Goal: Find specific page/section: Find specific page/section

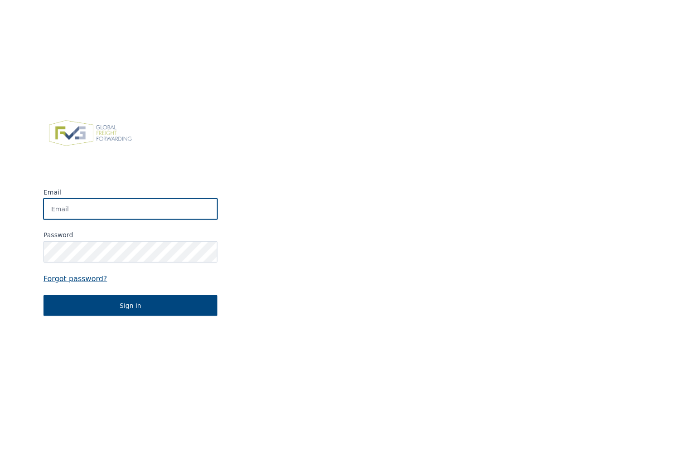
click at [82, 203] on input "Email" at bounding box center [131, 208] width 174 height 21
type input "[EMAIL_ADDRESS][DOMAIN_NAME]"
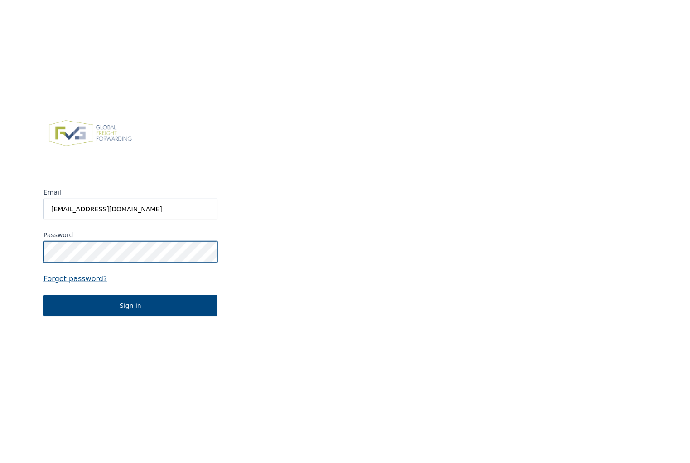
click at [44, 295] on button "Sign in" at bounding box center [131, 305] width 174 height 21
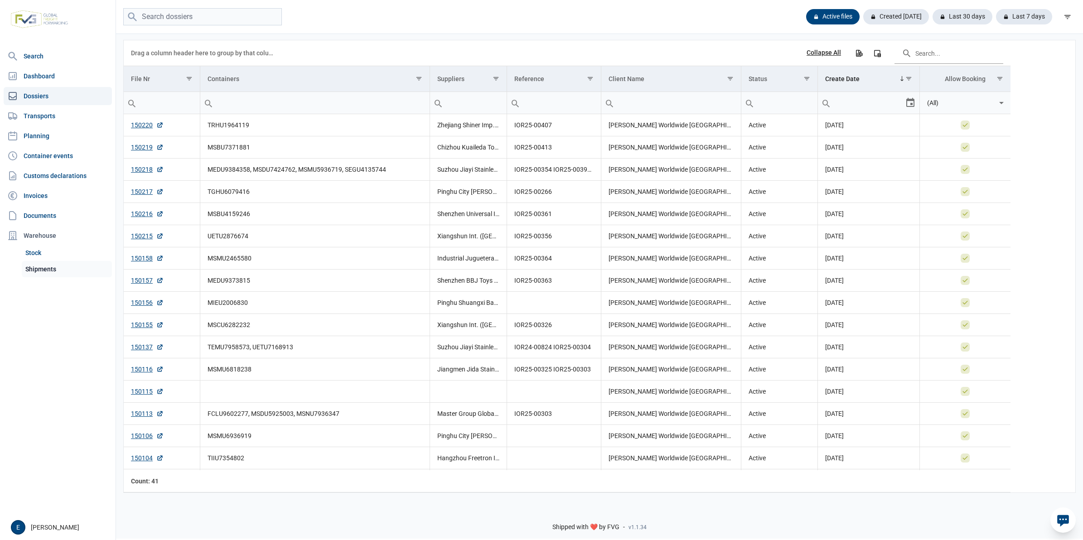
click at [55, 269] on link "Shipments" at bounding box center [67, 269] width 90 height 16
